Goal: Task Accomplishment & Management: Manage account settings

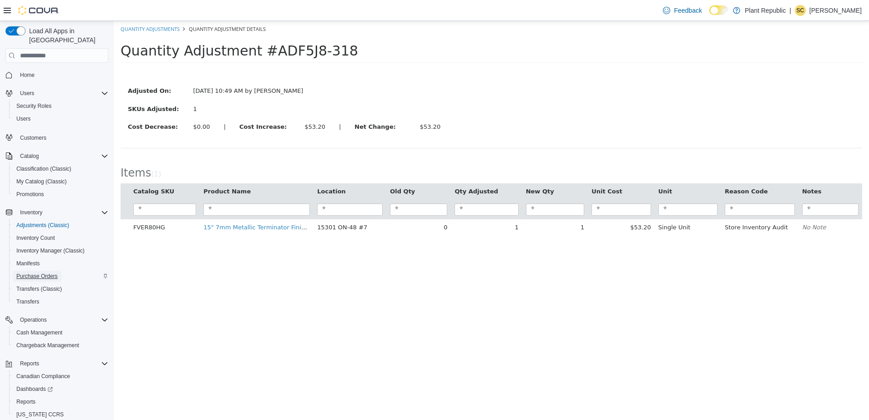
click at [37, 273] on span "Purchase Orders" at bounding box center [36, 276] width 41 height 7
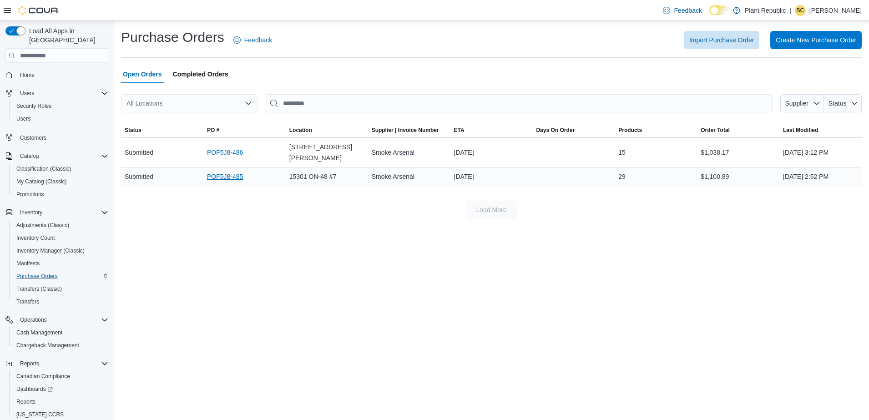
click at [235, 171] on link "POF5J8-485" at bounding box center [225, 176] width 36 height 11
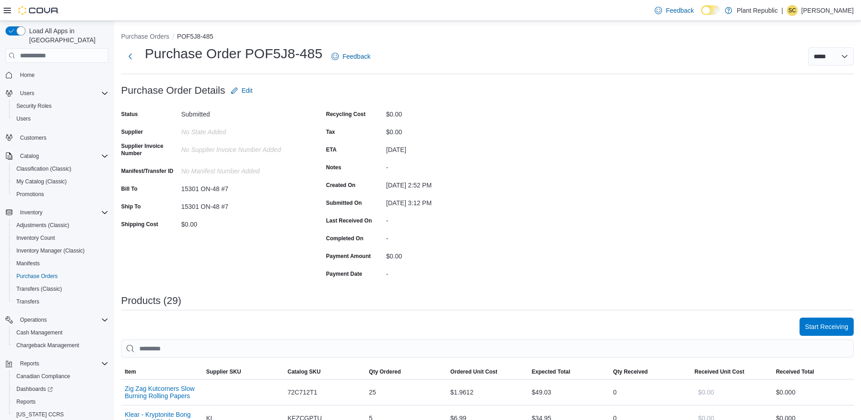
scroll to position [76, 0]
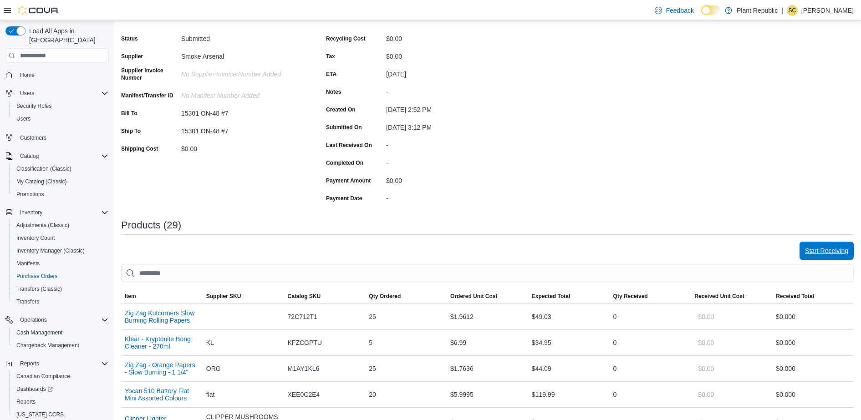
click at [838, 252] on span "Start Receiving" at bounding box center [826, 250] width 43 height 9
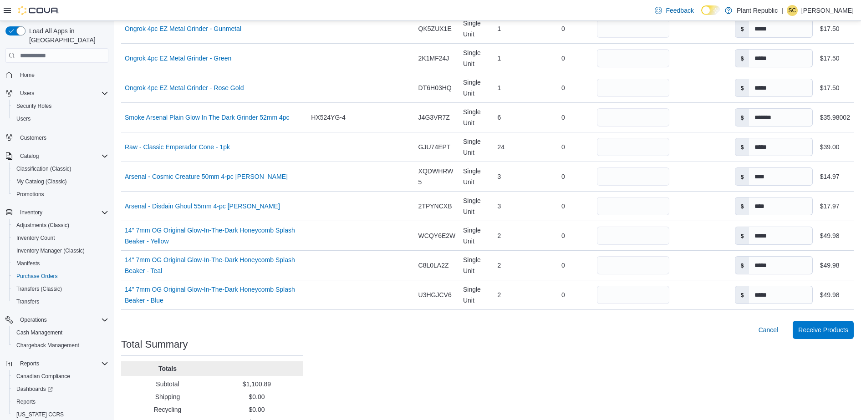
scroll to position [843, 0]
click at [827, 330] on span "Receive Products" at bounding box center [823, 328] width 50 height 9
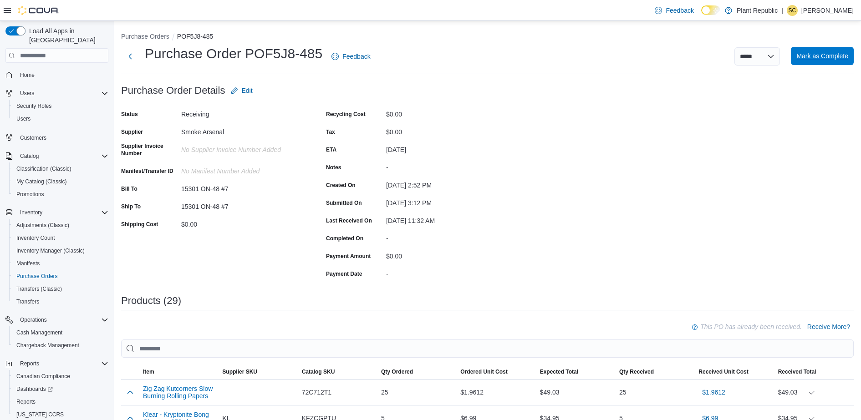
click at [839, 59] on span "Mark as Complete" at bounding box center [822, 55] width 52 height 9
